Goal: Information Seeking & Learning: Learn about a topic

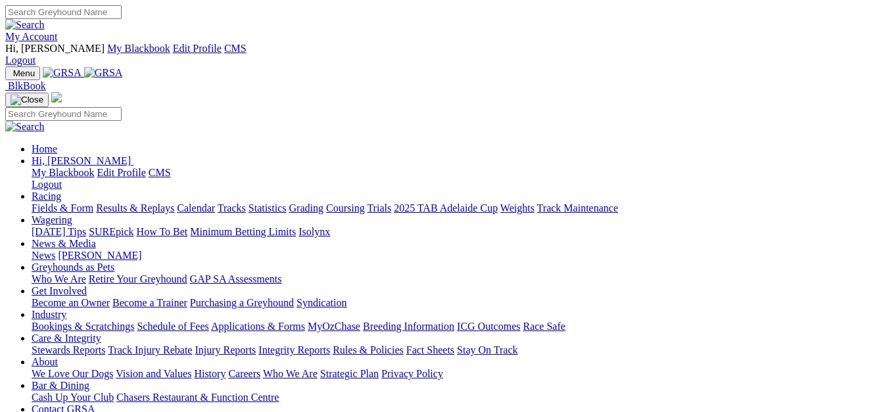
click at [61, 191] on link "Racing" at bounding box center [47, 196] width 30 height 11
drag, startPoint x: 41, startPoint y: 93, endPoint x: 228, endPoint y: 103, distance: 187.7
click at [41, 203] on link "Fields & Form" at bounding box center [63, 208] width 62 height 11
